Goal: Task Accomplishment & Management: Manage account settings

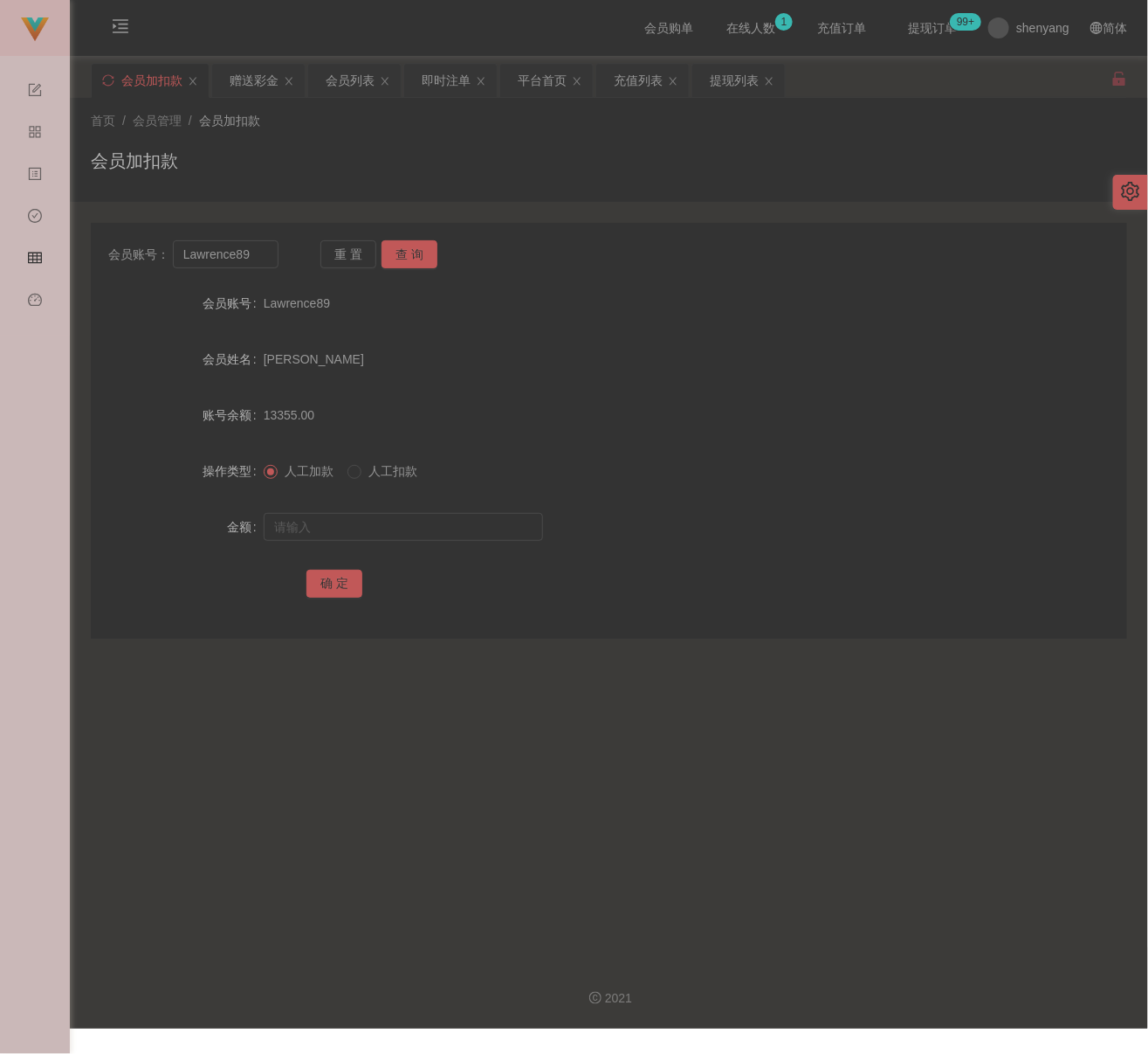
click at [497, 173] on div "会员加扣款" at bounding box center [608, 167] width 1036 height 40
click at [255, 260] on input "Lawrence89" at bounding box center [226, 254] width 106 height 28
paste input "Kelvin7878"
type input "Kelvin7878"
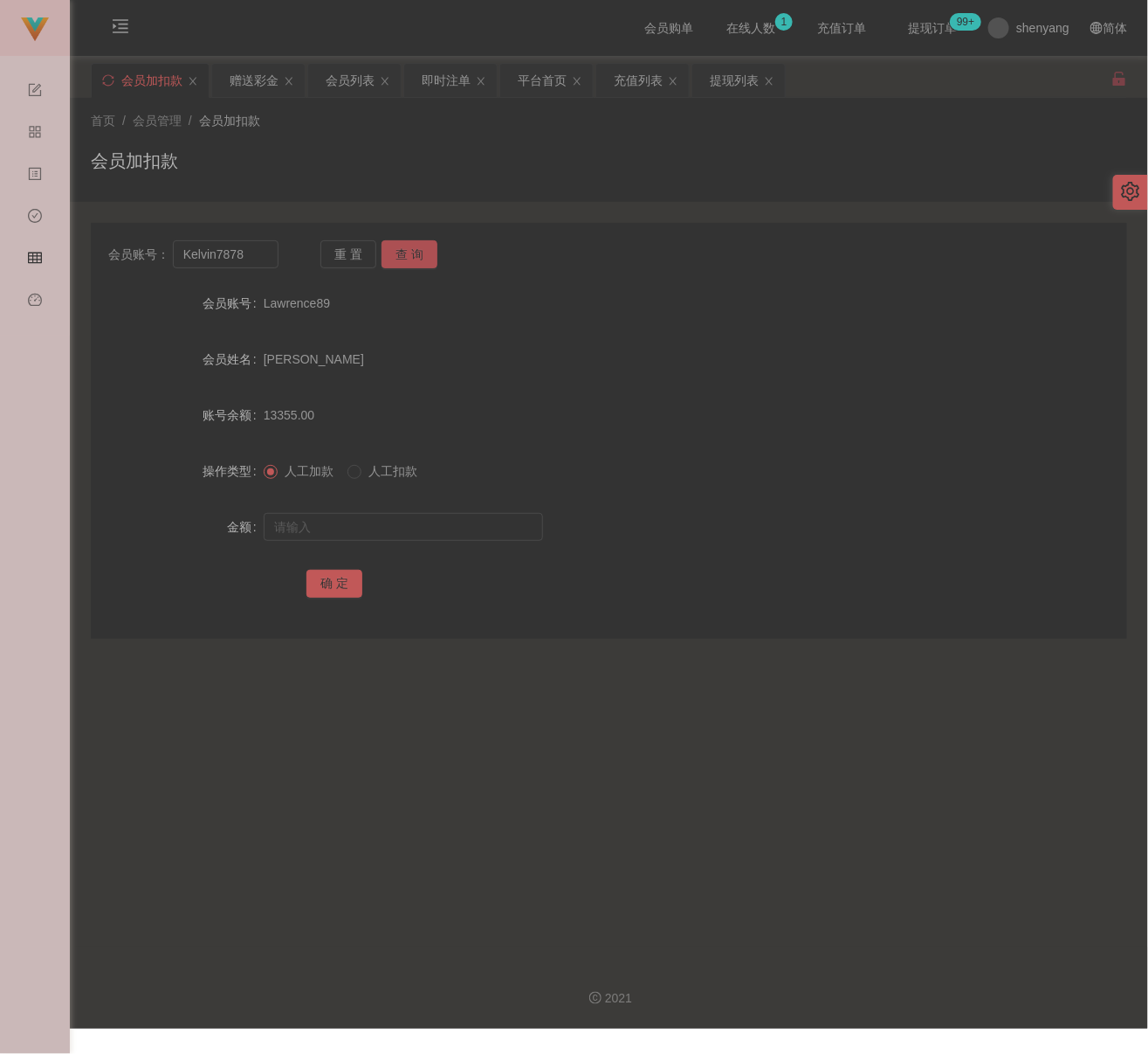
click at [417, 260] on button "查 询" at bounding box center [410, 254] width 56 height 28
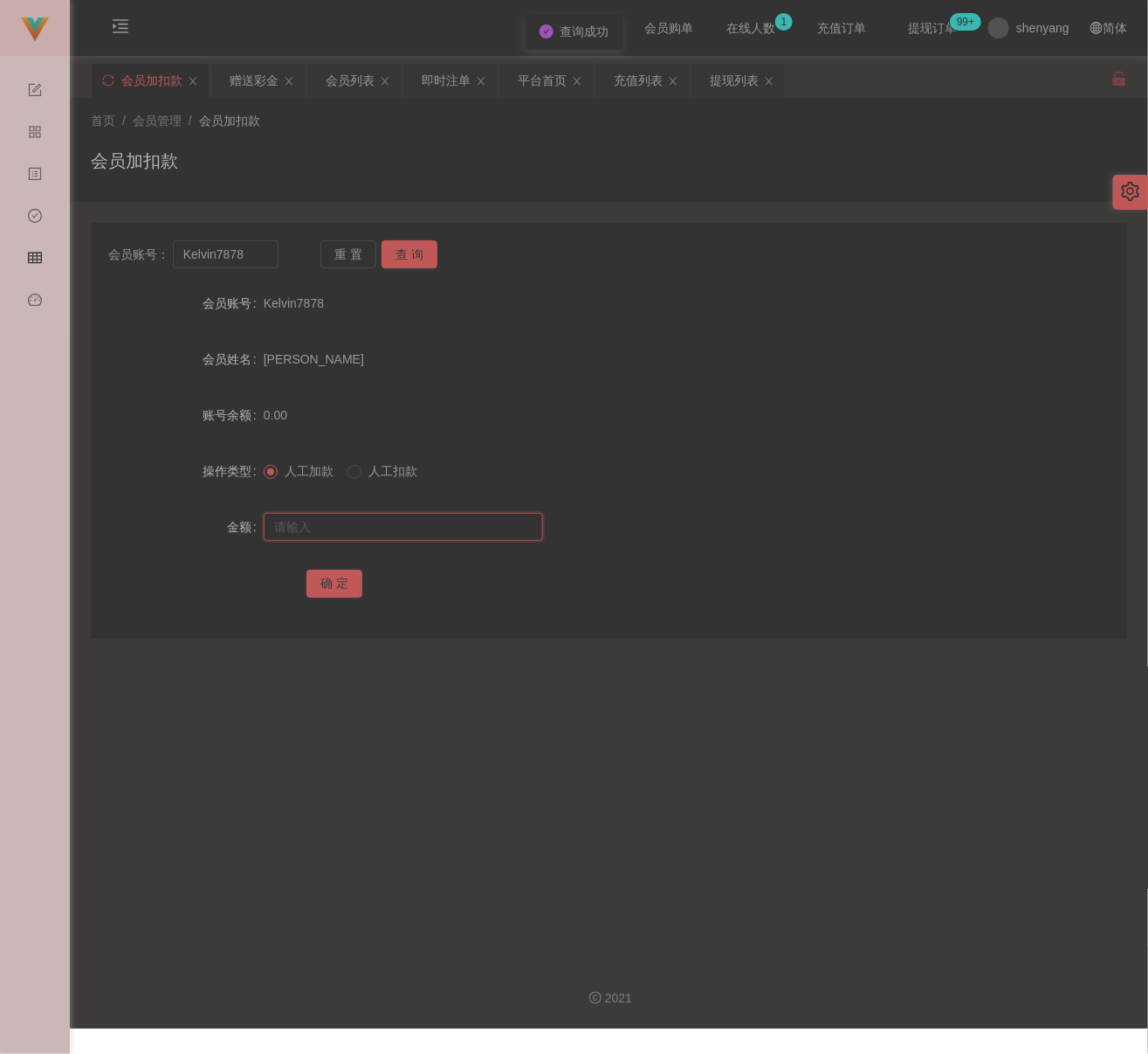
click at [409, 523] on input "text" at bounding box center [403, 527] width 279 height 28
click at [398, 527] on input "text" at bounding box center [403, 527] width 279 height 28
paste input "500"
type input "500"
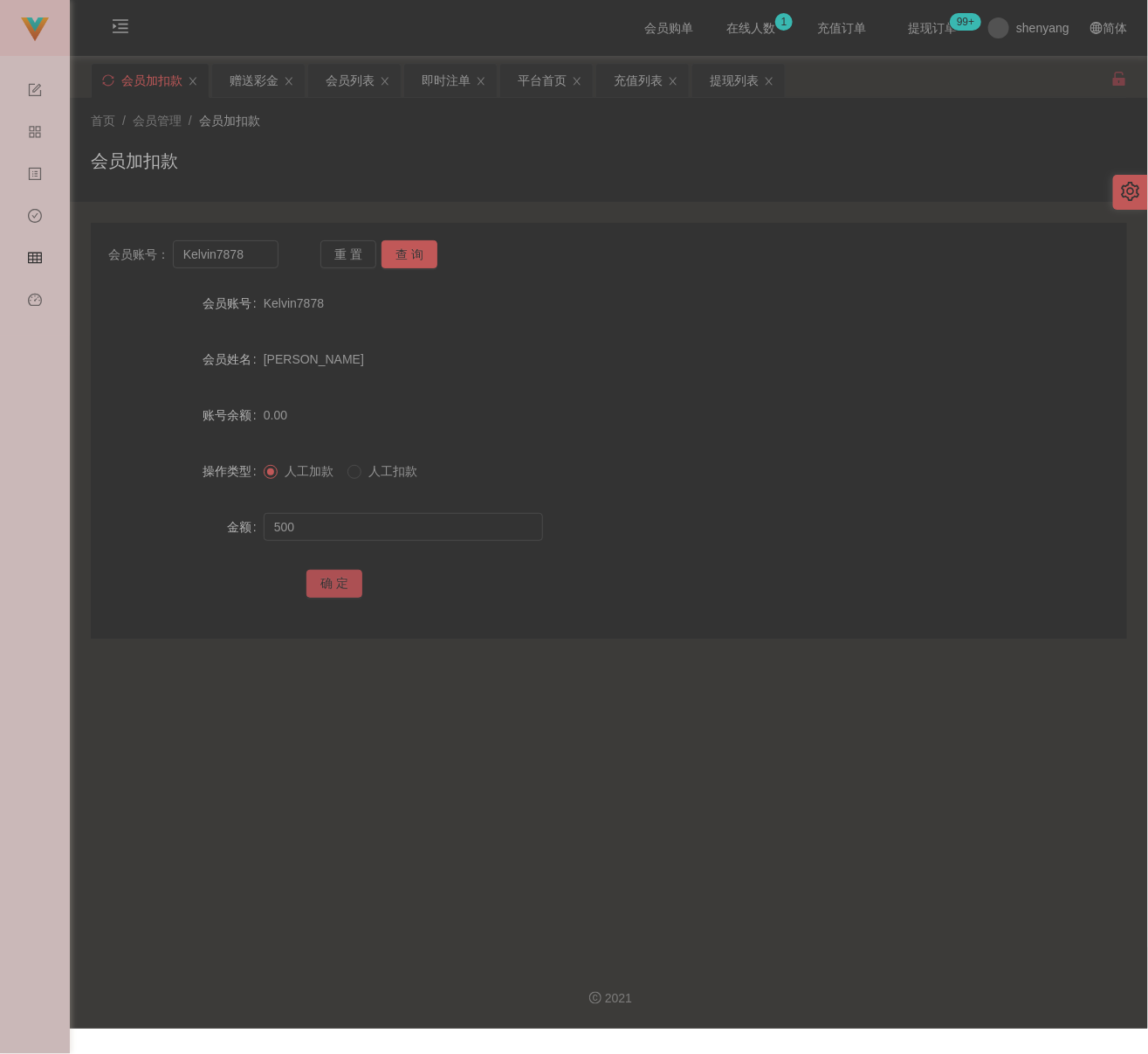
click at [341, 590] on button "确 定" at bounding box center [335, 583] width 56 height 28
click at [344, 82] on div "会员列表" at bounding box center [350, 80] width 49 height 33
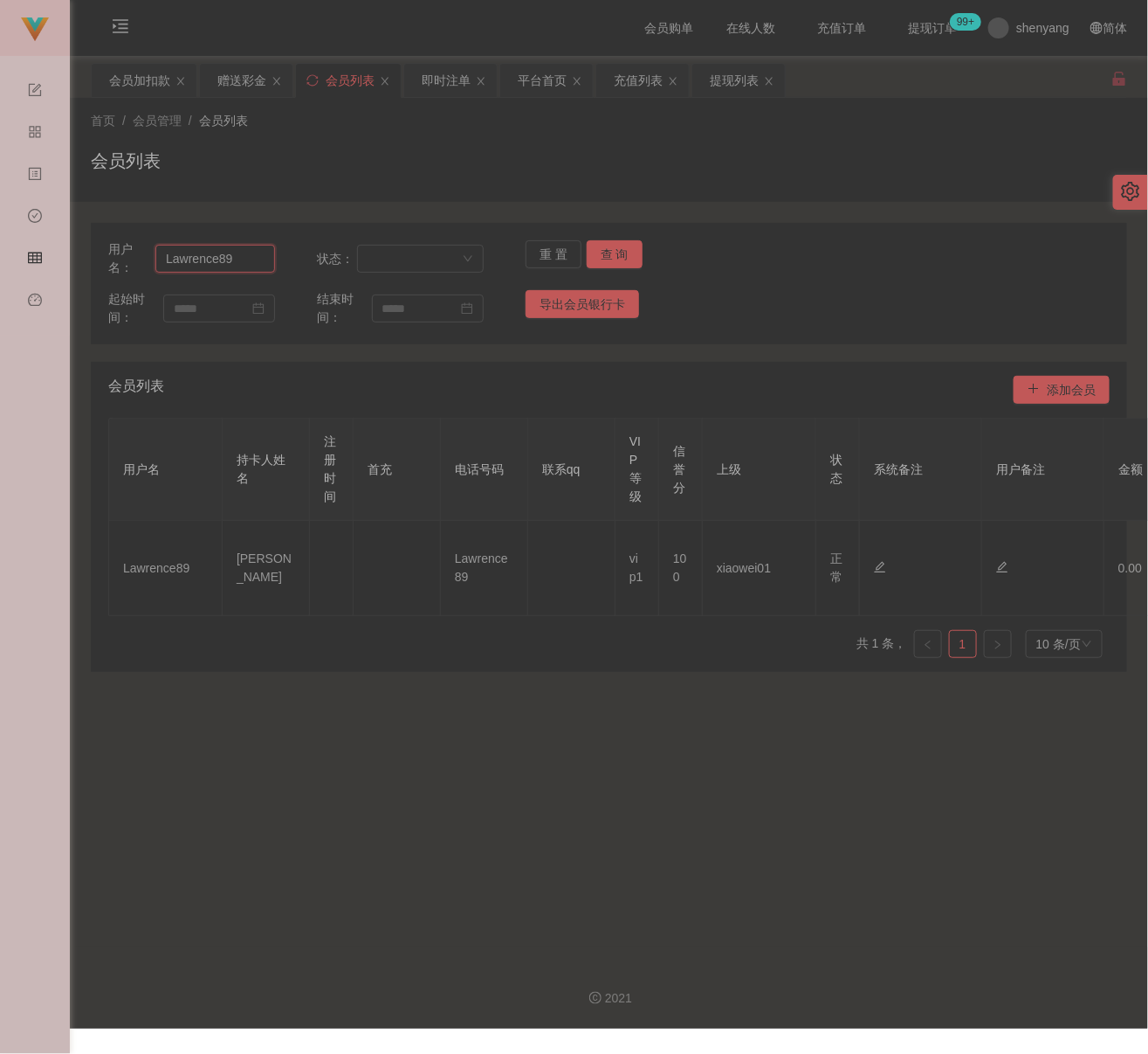
click at [237, 260] on input "Lawrence89" at bounding box center [216, 258] width 119 height 28
paste input "Kelvin7878"
type input "Kelvin7878"
click at [626, 258] on button "查 询" at bounding box center [615, 254] width 56 height 28
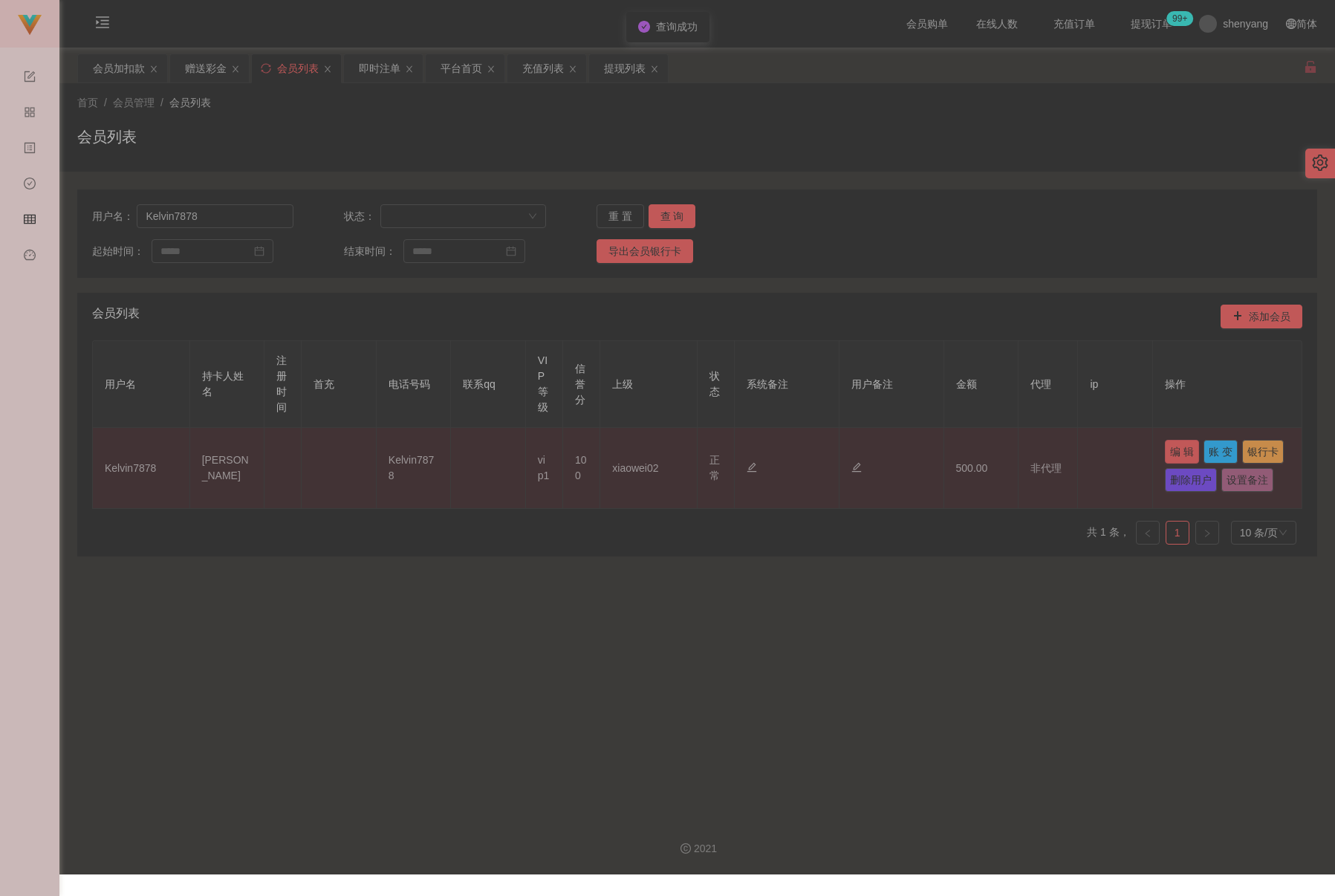
click at [976, 455] on button "编 辑" at bounding box center [1182, 451] width 34 height 24
type input "Kelvin7878"
type input "[PERSON_NAME]"
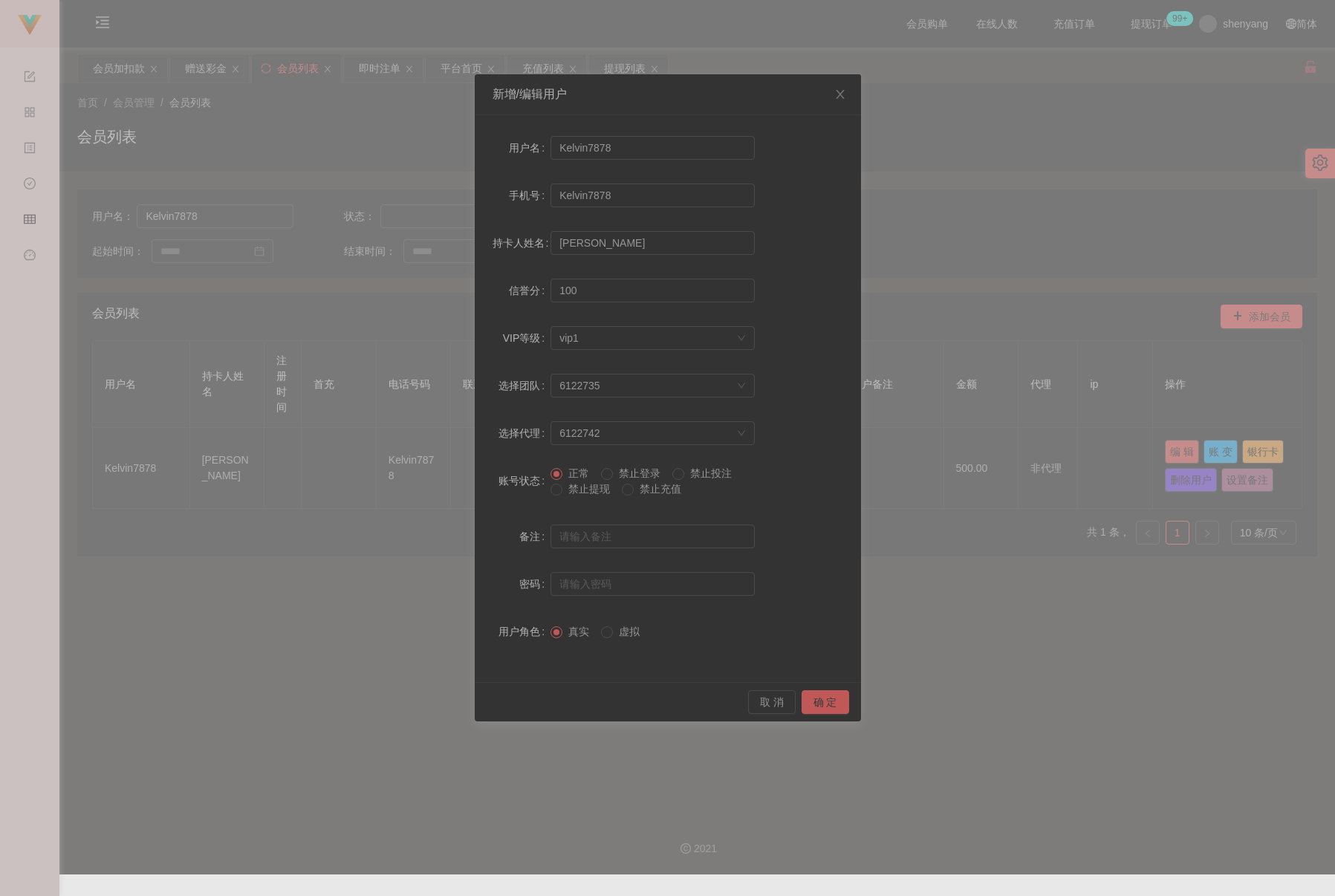
click at [595, 493] on span "禁止提现" at bounding box center [589, 489] width 53 height 12
click at [823, 698] on button "确 定" at bounding box center [825, 701] width 47 height 24
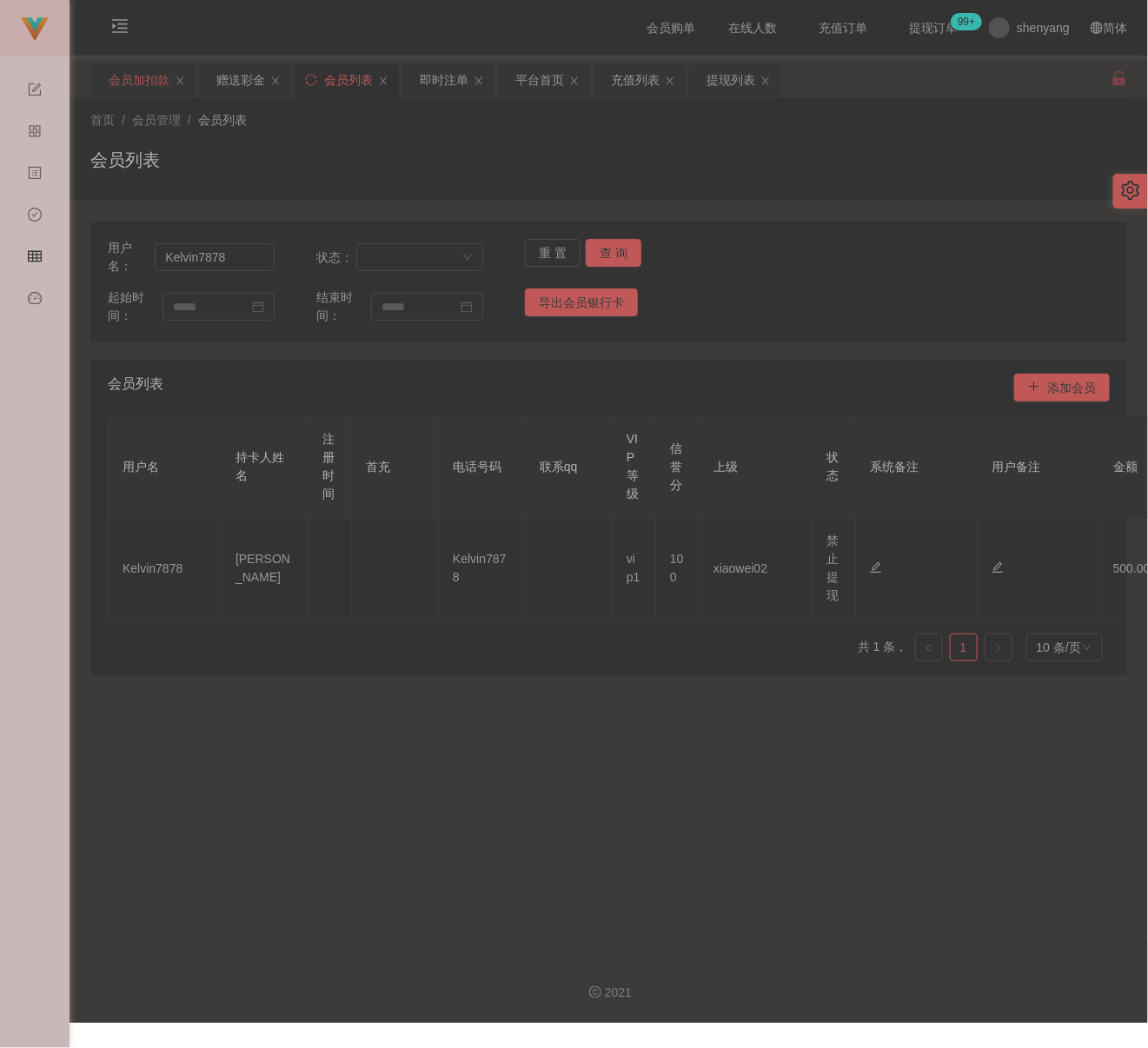
click at [155, 69] on div "会员加扣款" at bounding box center [139, 79] width 61 height 33
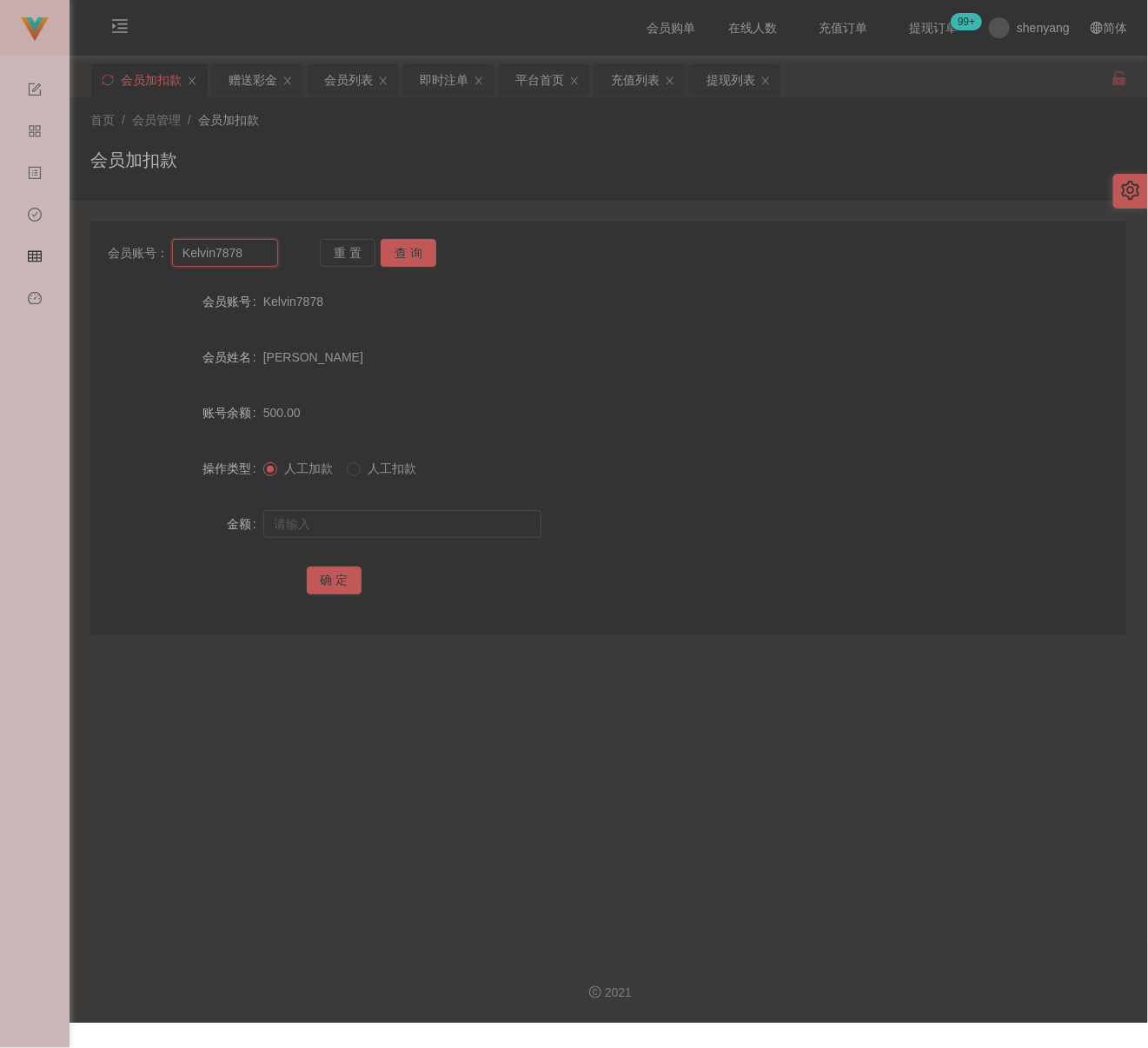
click at [263, 256] on input "Kelvin7878" at bounding box center [225, 253] width 106 height 28
paste input "cyclone"
type input "cyclone"
click at [413, 245] on button "查 询" at bounding box center [409, 253] width 56 height 28
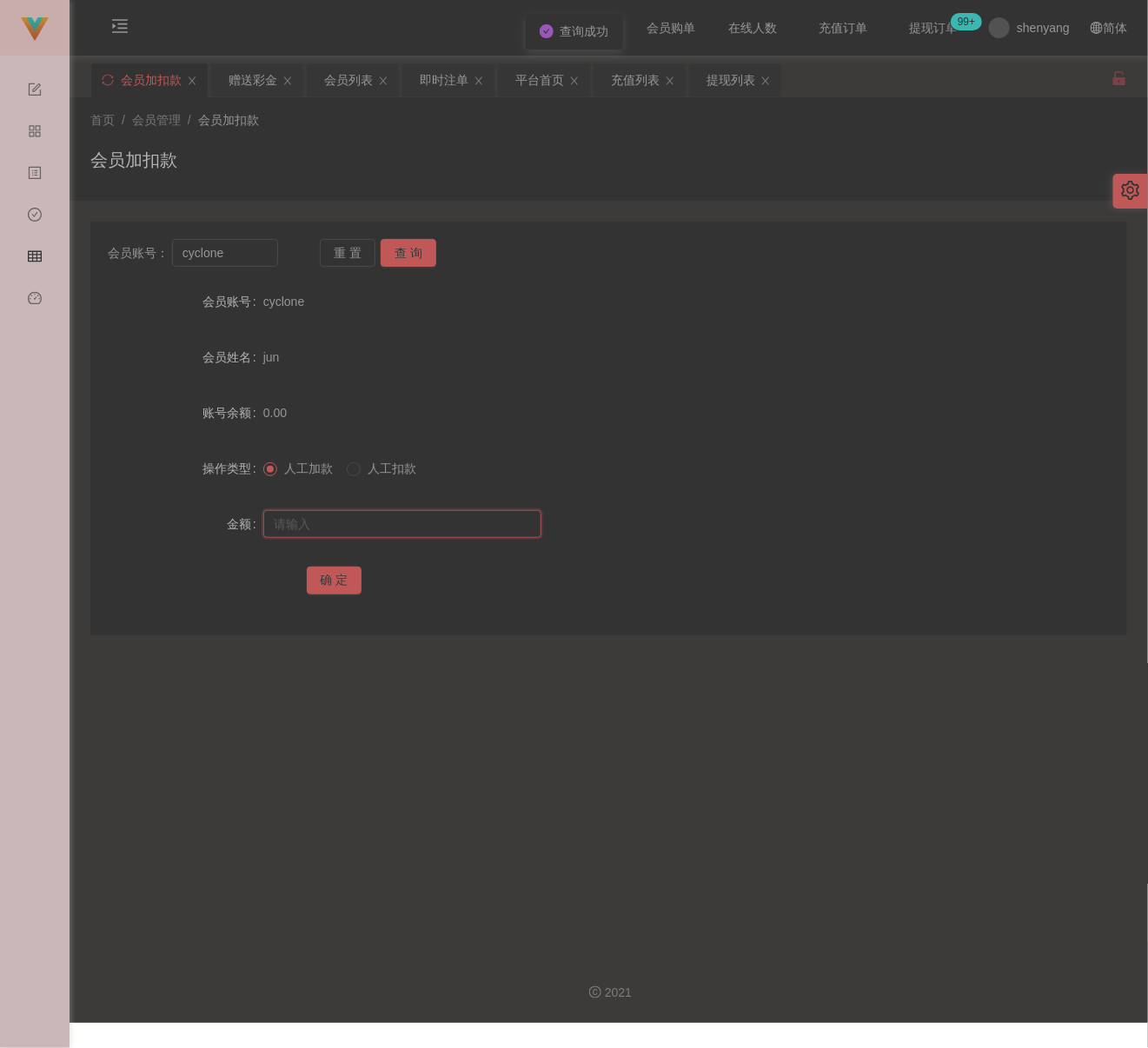
click at [390, 532] on input "text" at bounding box center [402, 524] width 278 height 28
click at [350, 529] on input "text" at bounding box center [402, 524] width 278 height 28
paste input "500"
type input "500"
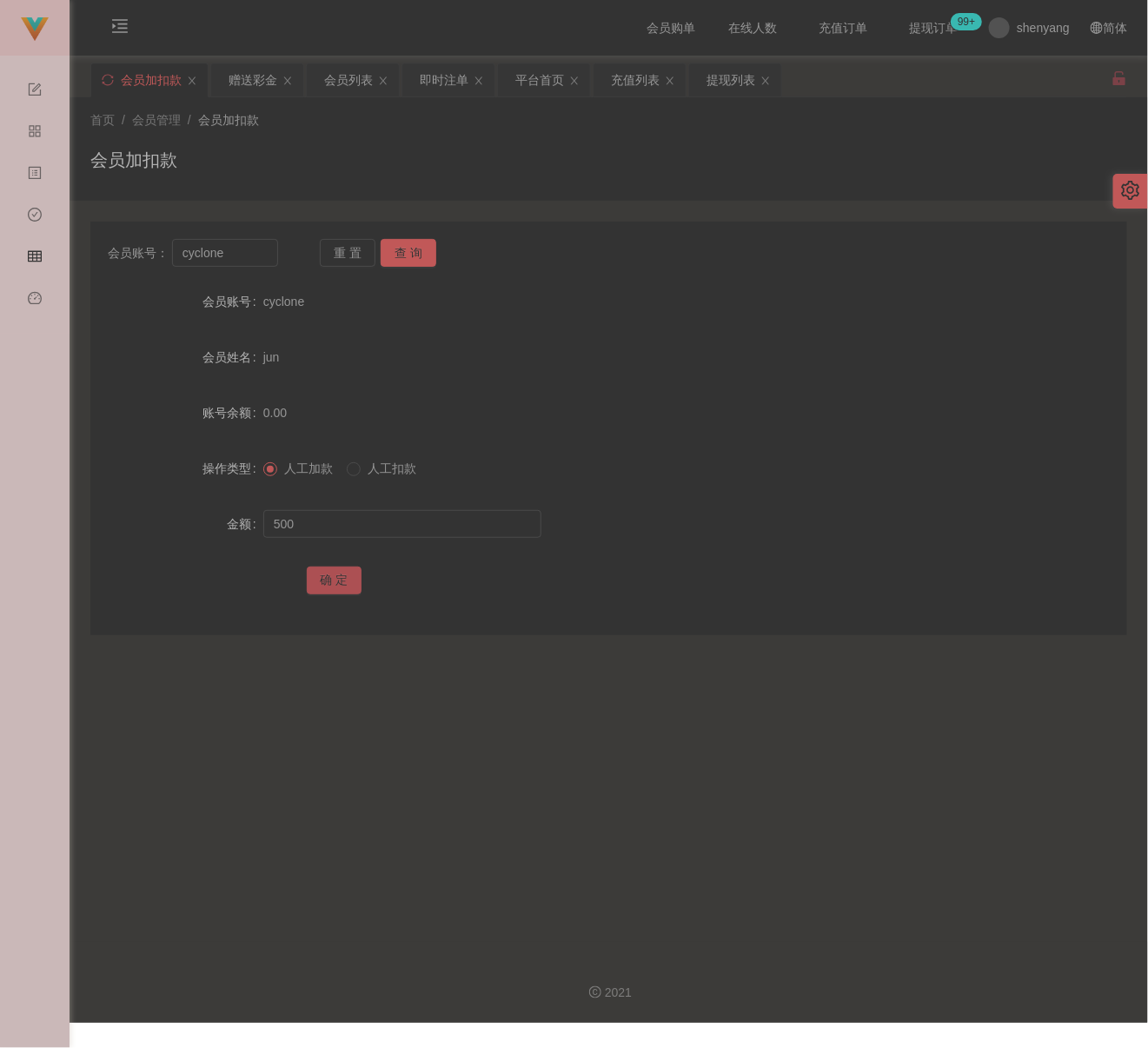
click at [331, 574] on button "确 定" at bounding box center [334, 580] width 56 height 28
drag, startPoint x: 383, startPoint y: 157, endPoint x: 366, endPoint y: 167, distance: 19.7
click at [383, 157] on div "会员加扣款" at bounding box center [608, 167] width 1037 height 40
click at [235, 240] on input "cyclone" at bounding box center [225, 253] width 106 height 28
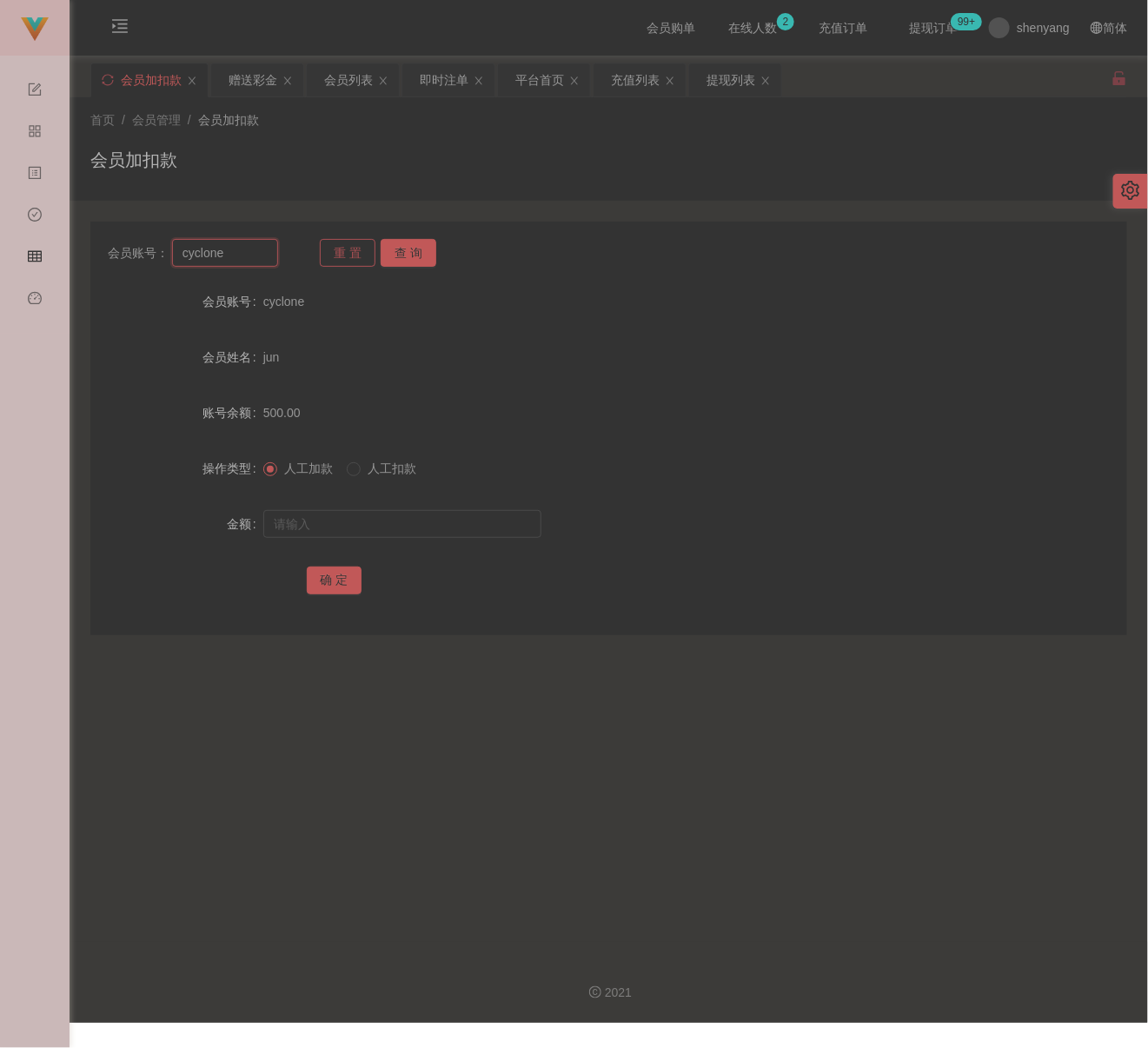
paste input "8711"
type input "8711"
click at [402, 251] on button "查 询" at bounding box center [409, 253] width 56 height 28
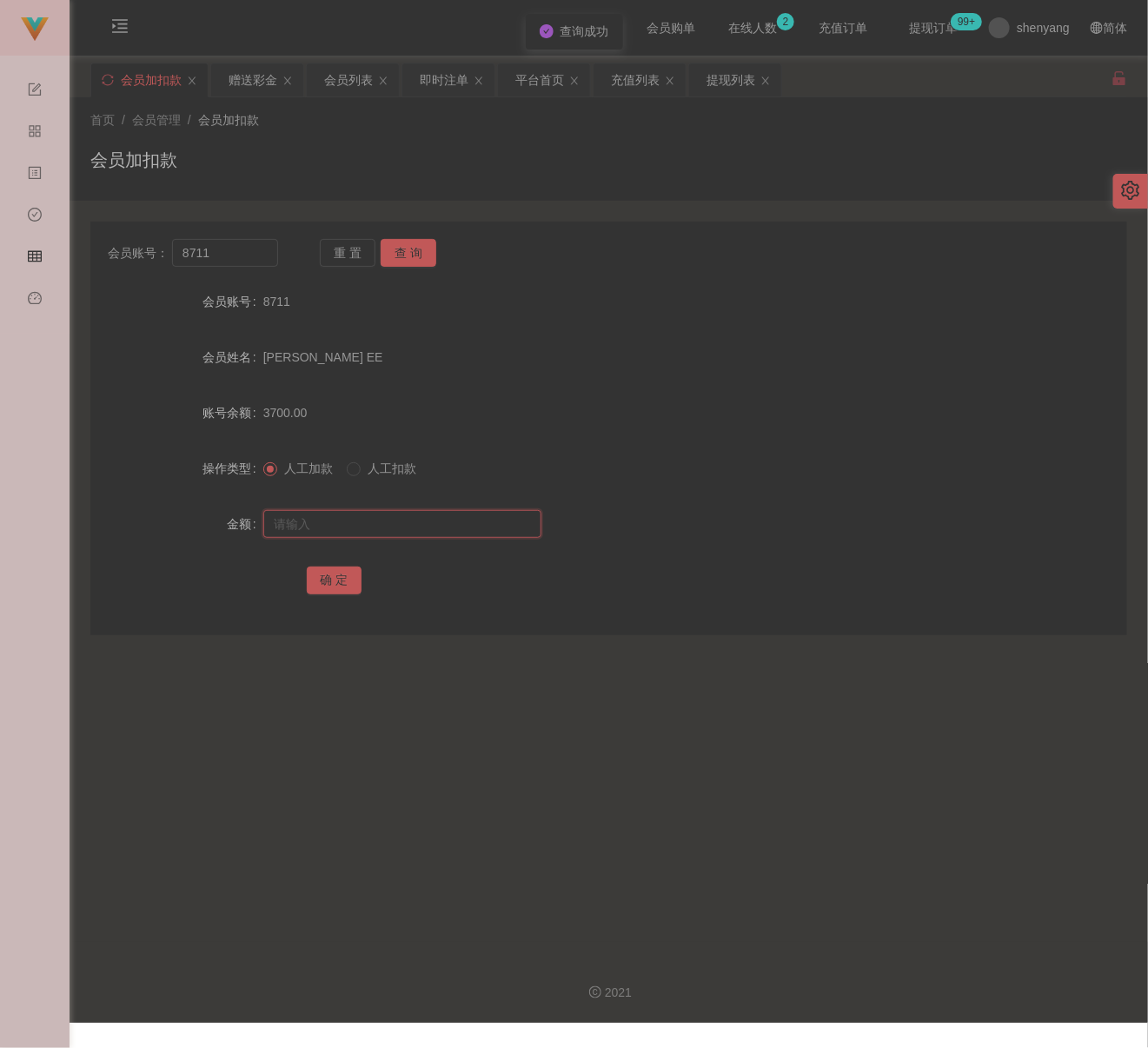
click at [419, 531] on input "text" at bounding box center [402, 524] width 278 height 28
type input "5000"
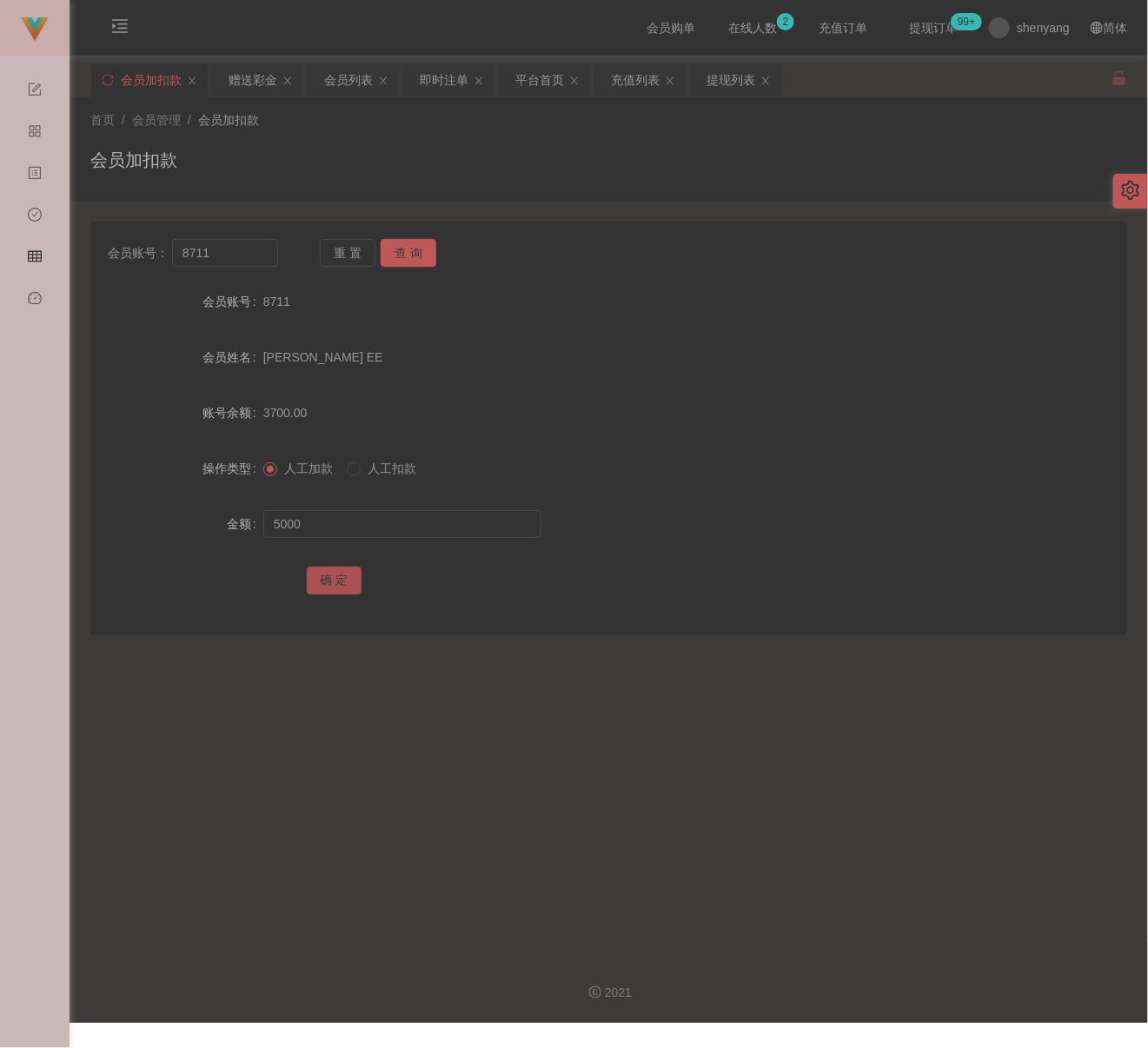
click at [328, 578] on button "确 定" at bounding box center [334, 580] width 56 height 28
click at [506, 165] on div "会员加扣款" at bounding box center [608, 167] width 1037 height 40
click at [259, 249] on input "8711" at bounding box center [225, 253] width 106 height 28
paste input "Camilliachin"
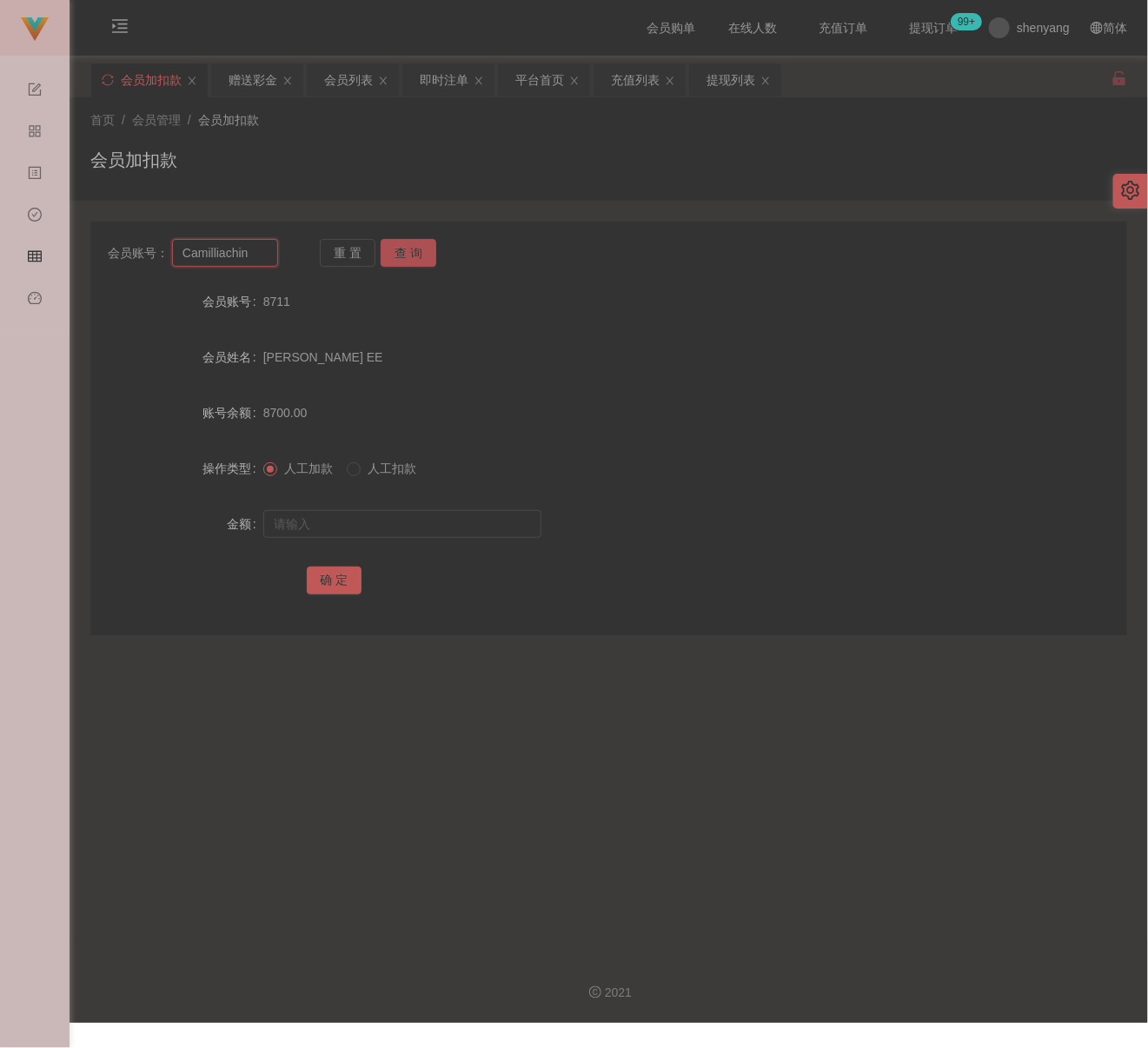
type input "Camilliachin"
click at [405, 253] on button "查 询" at bounding box center [409, 253] width 56 height 28
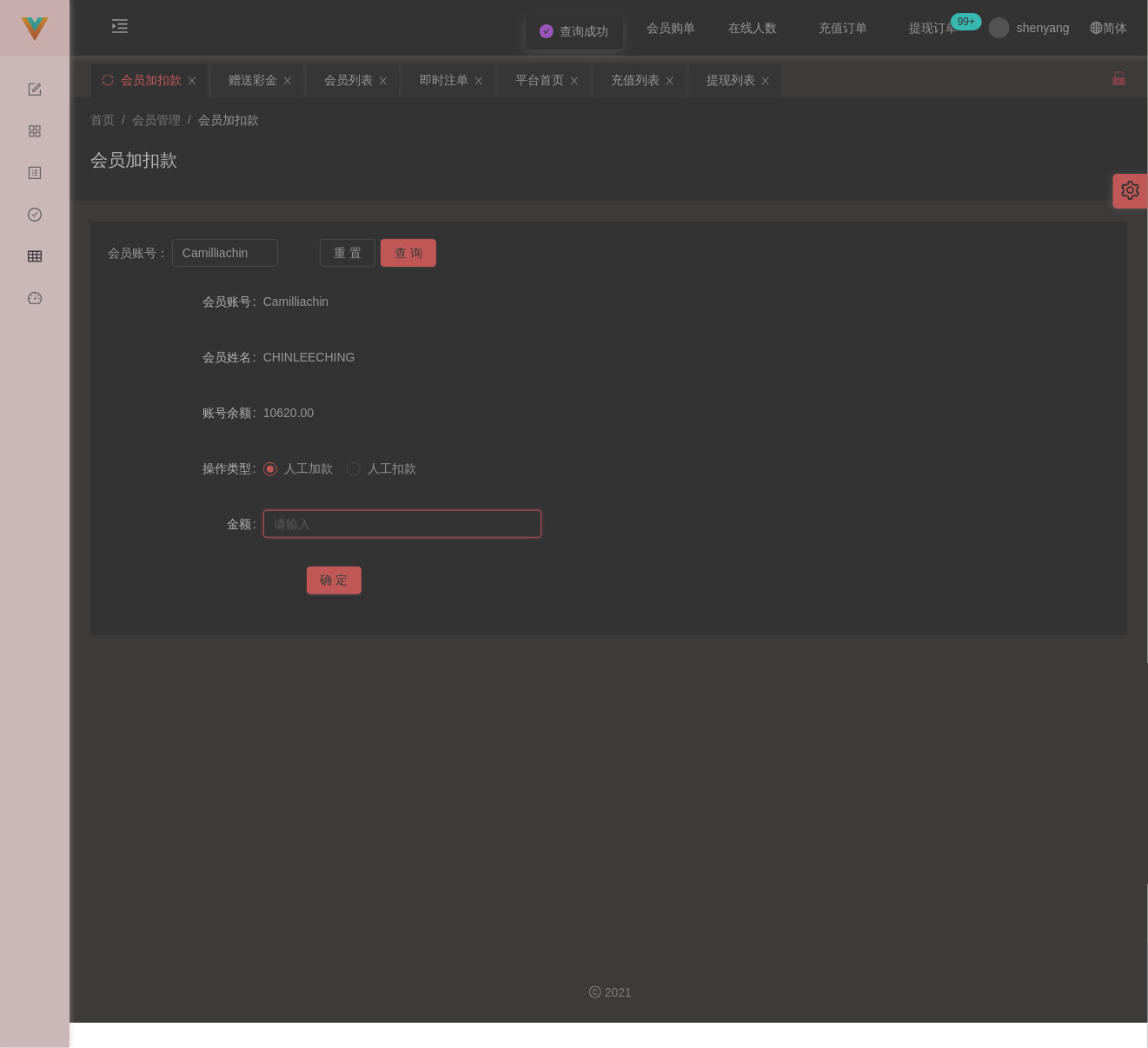
click at [446, 514] on input "text" at bounding box center [402, 524] width 278 height 28
click at [352, 527] on input "text" at bounding box center [402, 524] width 278 height 28
paste input "5500"
type input "5500"
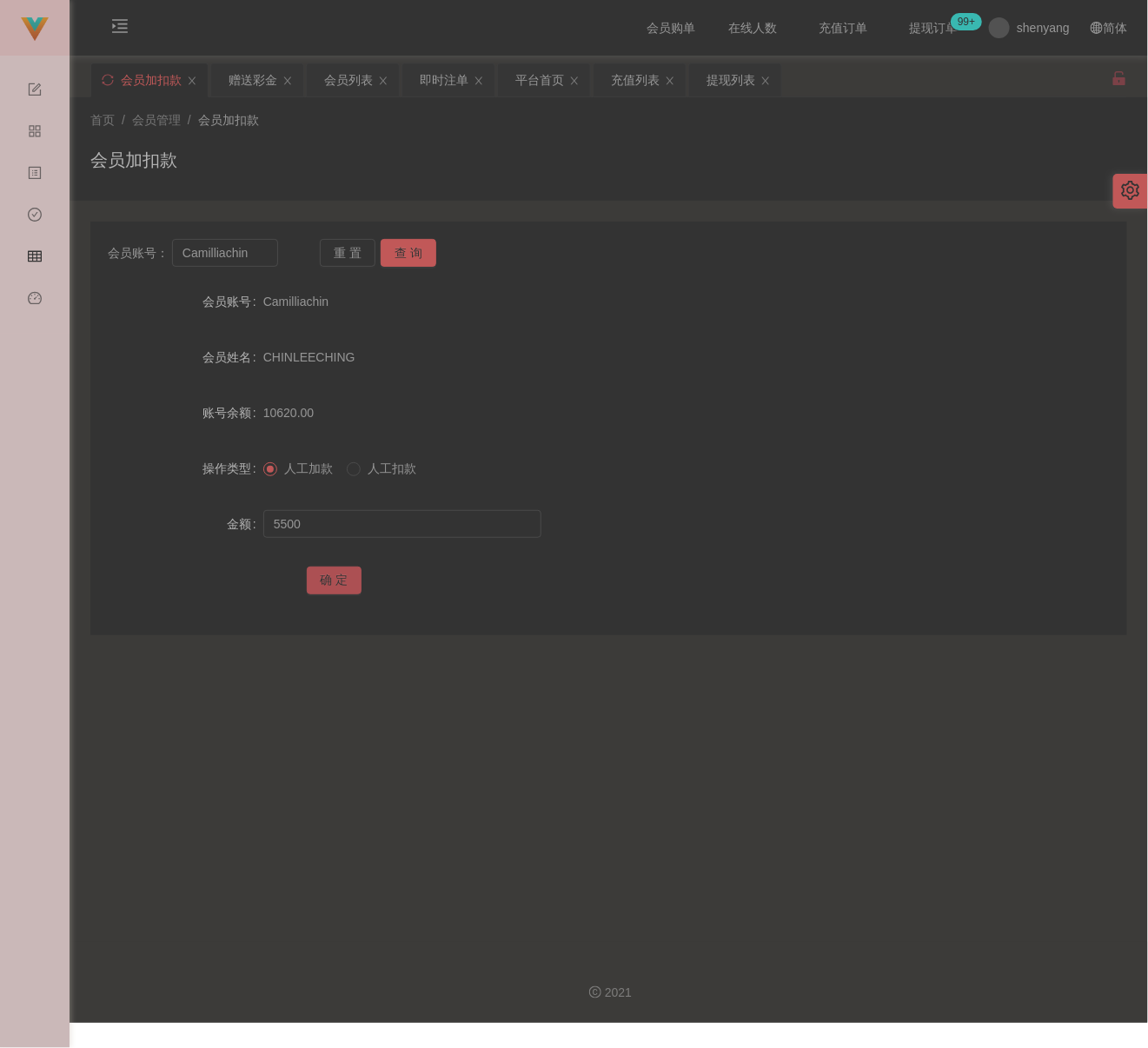
click at [314, 582] on button "确 定" at bounding box center [334, 580] width 56 height 28
